Goal: Task Accomplishment & Management: Manage account settings

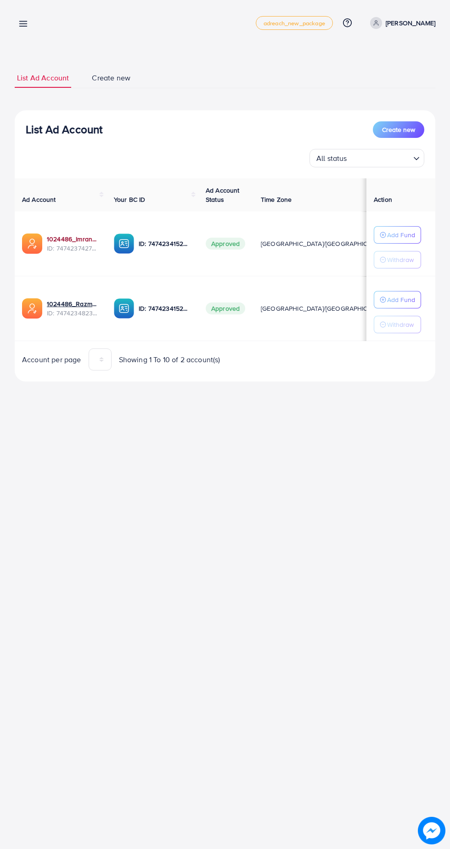
click at [73, 241] on link "1024486_Imran_1740231528988" at bounding box center [73, 238] width 52 height 9
click at [74, 302] on link "1024486_Razman_1740230915595" at bounding box center [73, 303] width 52 height 9
click at [78, 236] on link "1024486_Imran_1740231528988" at bounding box center [73, 238] width 52 height 9
click at [76, 304] on link "1024486_Razman_1740230915595" at bounding box center [73, 303] width 52 height 9
click at [406, 26] on link "[PERSON_NAME]" at bounding box center [401, 23] width 69 height 12
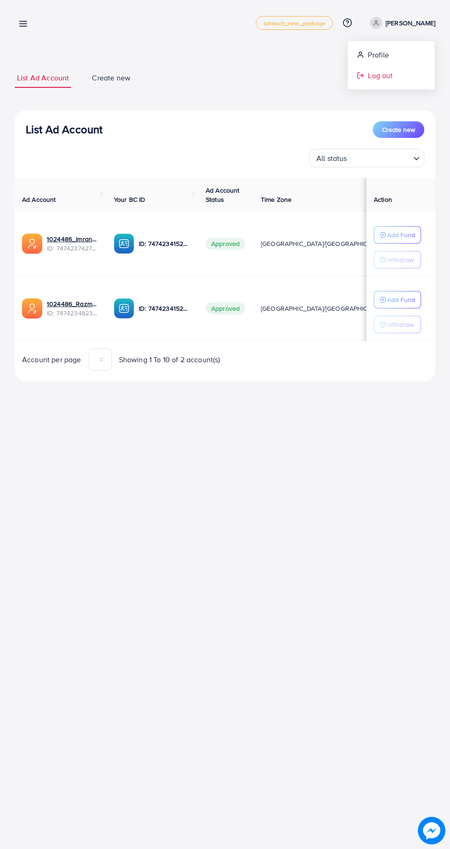
click at [391, 75] on span "Log out" at bounding box center [380, 75] width 25 height 11
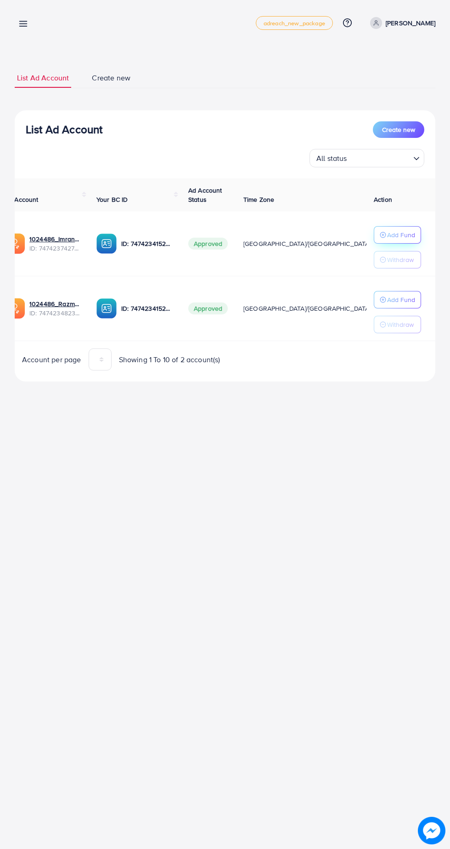
click at [412, 232] on p "Add Fund" at bounding box center [402, 234] width 28 height 11
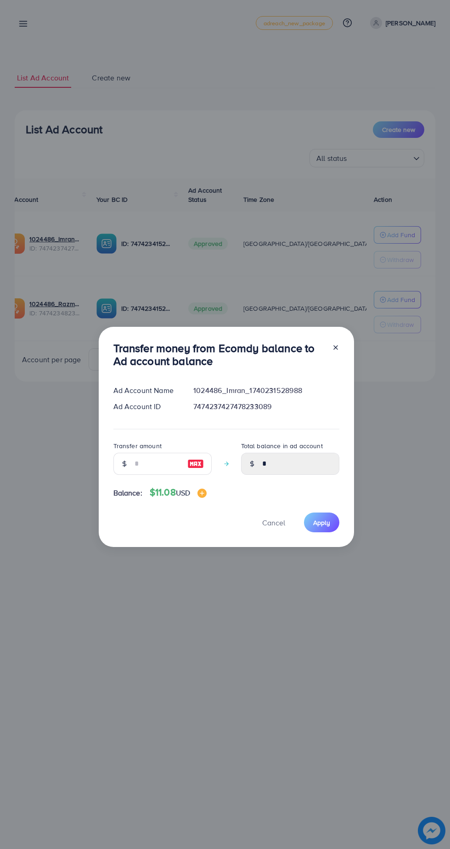
click at [337, 345] on icon at bounding box center [335, 347] width 7 height 7
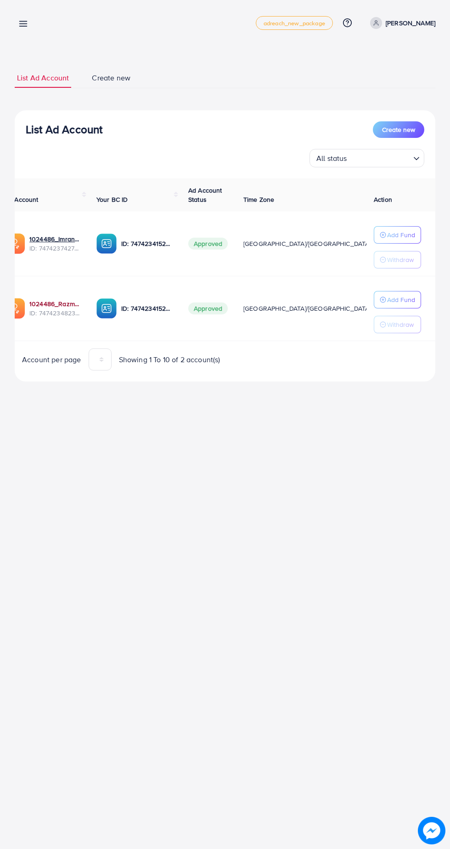
click at [63, 304] on link "1024486_Razman_1740230915595" at bounding box center [55, 303] width 52 height 9
click at [407, 21] on p "Ahmad ch" at bounding box center [411, 22] width 50 height 11
click at [390, 79] on span "Log out" at bounding box center [380, 75] width 25 height 11
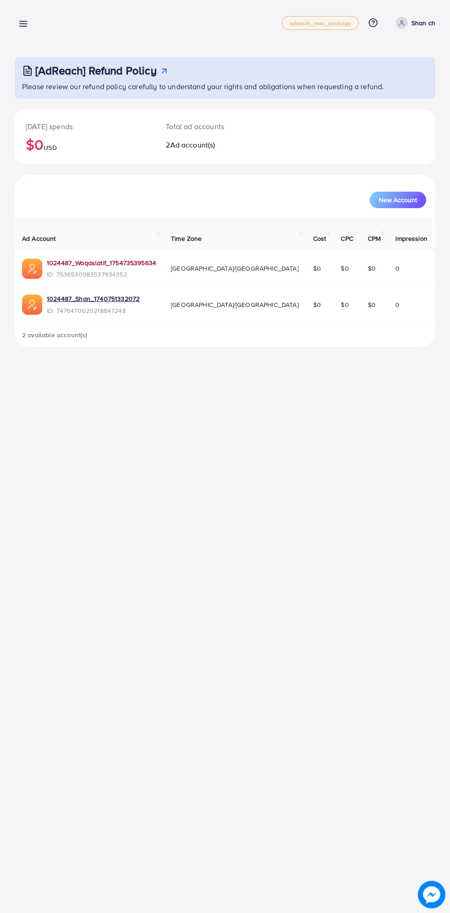
click at [107, 258] on link "1024487_Waqaslatif_1754735395634" at bounding box center [101, 262] width 109 height 9
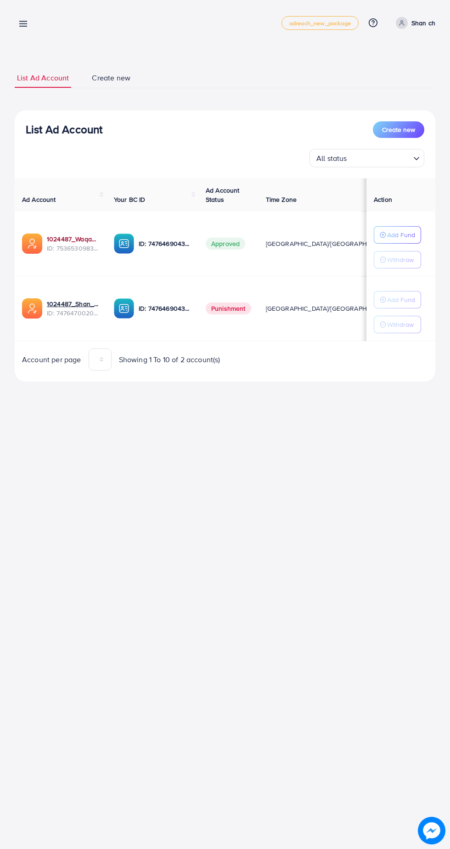
click at [61, 238] on link "1024487_Waqaslatif_1754735395634" at bounding box center [73, 238] width 52 height 9
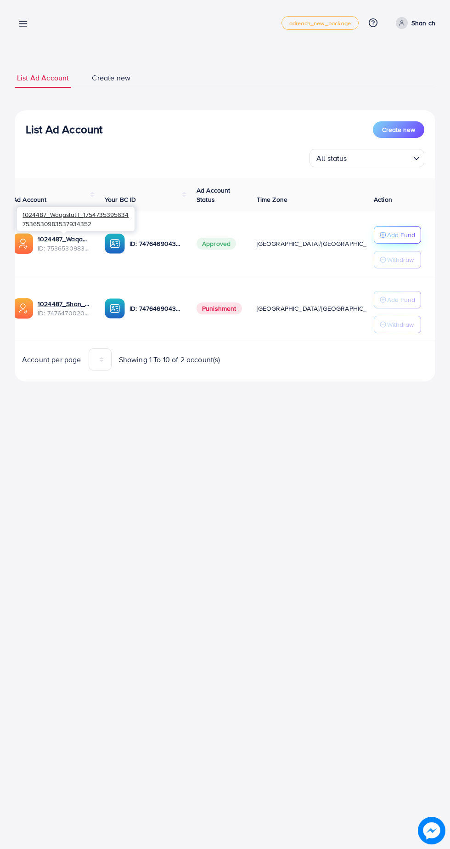
click at [399, 231] on p "Add Fund" at bounding box center [402, 234] width 28 height 11
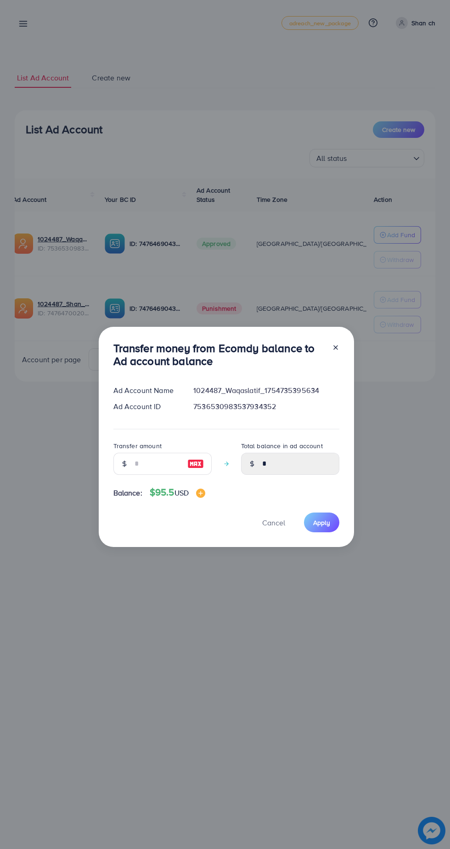
click at [335, 348] on line at bounding box center [336, 348] width 4 height 4
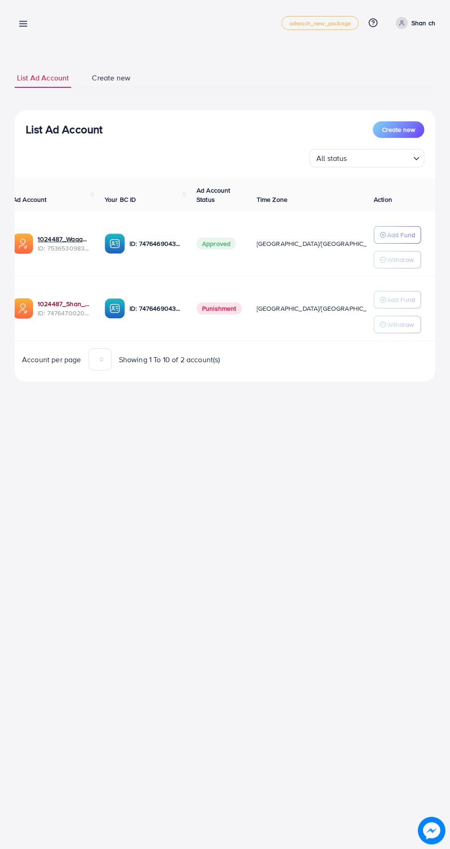
click at [68, 307] on link "1024487_Shan_1740751332072" at bounding box center [64, 303] width 52 height 9
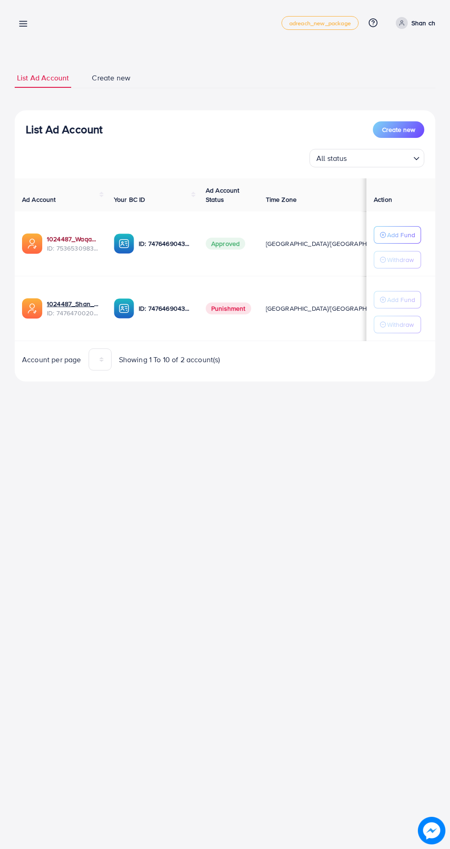
click at [61, 239] on link "1024487_Waqaslatif_1754735395634" at bounding box center [73, 238] width 52 height 9
click at [73, 236] on link "1024487_Waqaslatif_1754735395634" at bounding box center [73, 238] width 52 height 9
